Goal: Task Accomplishment & Management: Use online tool/utility

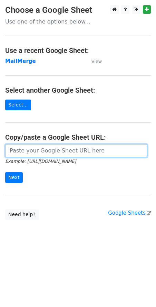
click at [45, 148] on input "url" at bounding box center [76, 150] width 143 height 13
paste input "https://docs.google.com/spreadsheets/d/1nvLdF4_TefDxB3IX_qVJCMCjkY1cwucO5YViXd7…"
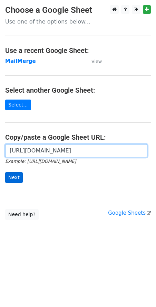
type input "https://docs.google.com/spreadsheets/d/1nvLdF4_TefDxB3IX_qVJCMCjkY1cwucO5YViXd7…"
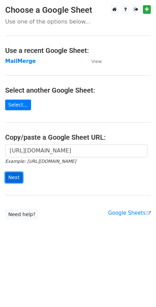
click at [12, 180] on input "Next" at bounding box center [14, 177] width 18 height 11
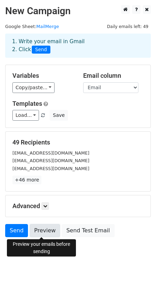
click at [38, 233] on link "Preview" at bounding box center [45, 230] width 30 height 13
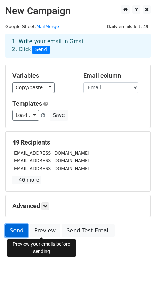
click at [14, 231] on link "Send" at bounding box center [16, 230] width 23 height 13
